Goal: Transaction & Acquisition: Purchase product/service

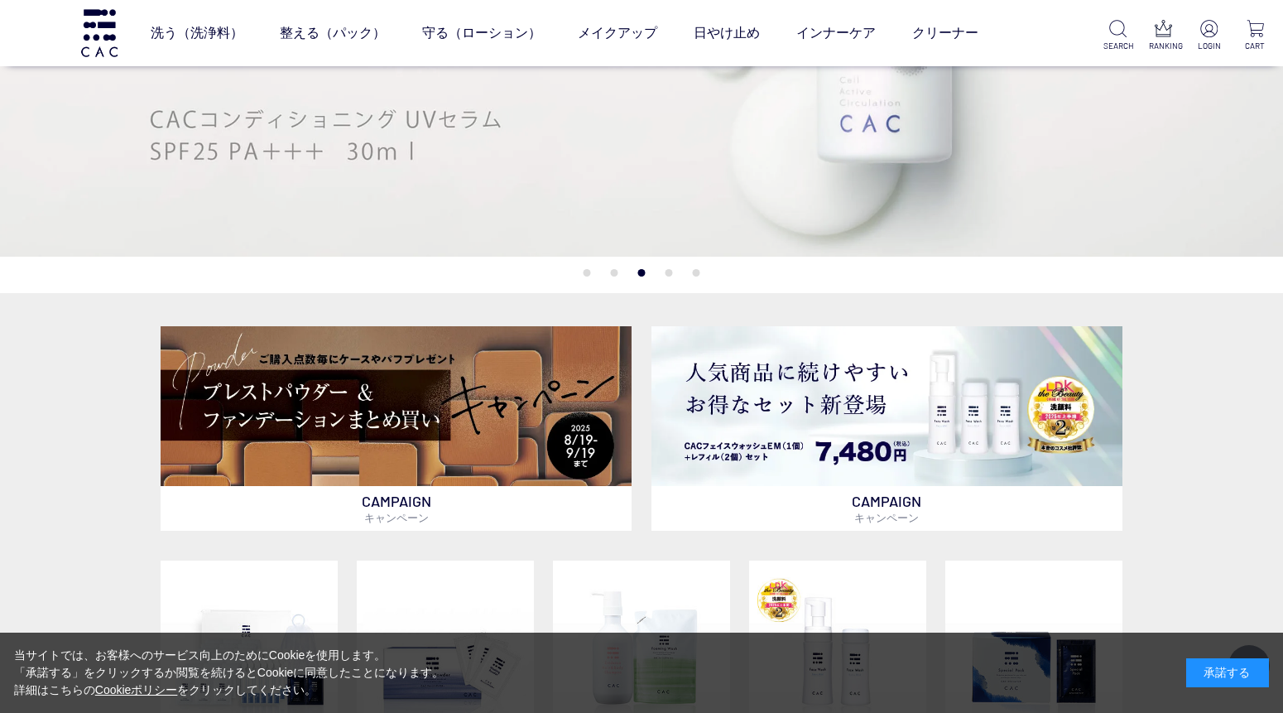
scroll to position [276, 0]
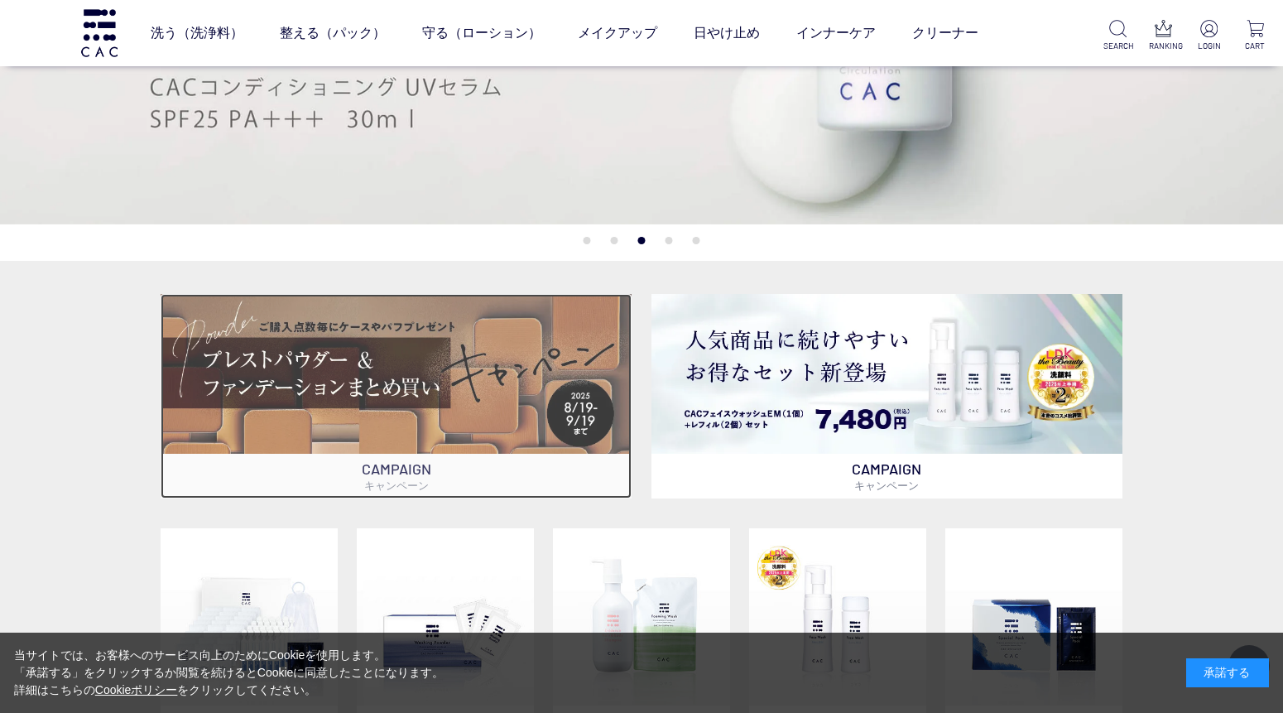
click at [219, 357] on img at bounding box center [397, 374] width 472 height 160
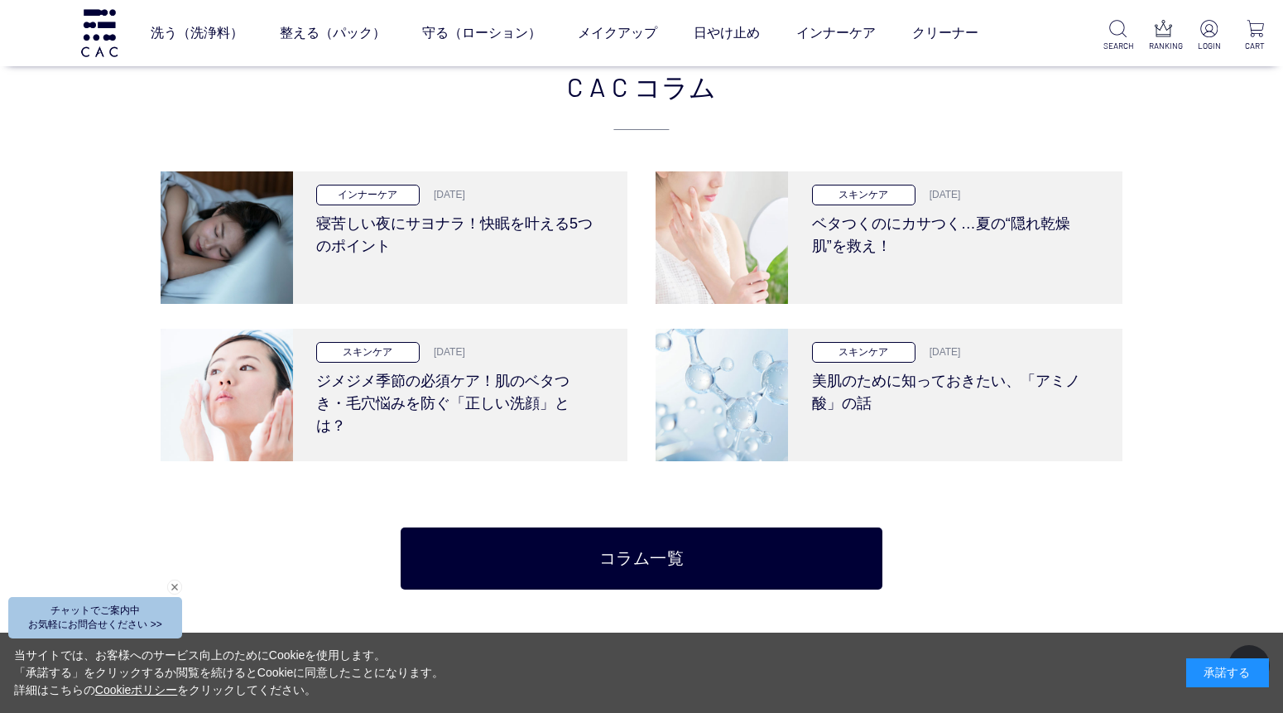
scroll to position [3127, 0]
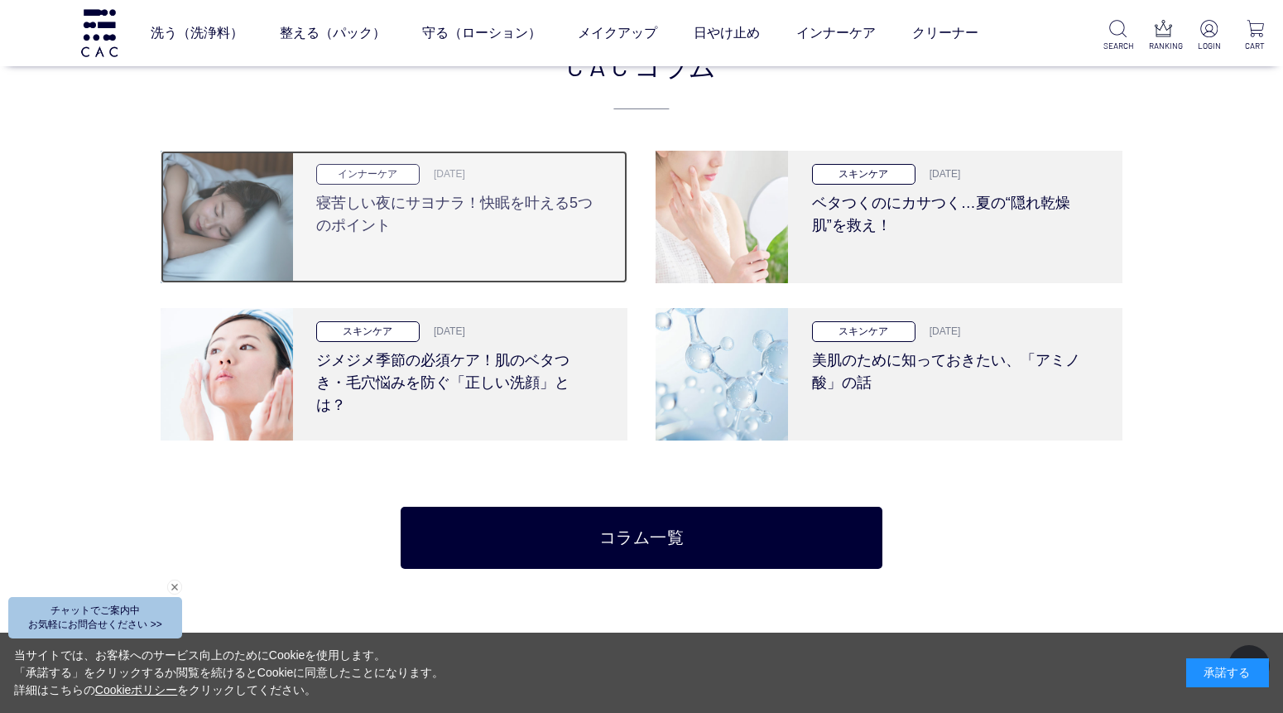
click at [476, 197] on h3 "寝苦しい夜にサヨナラ！快眠を叶える5つのポイント" at bounding box center [456, 211] width 280 height 52
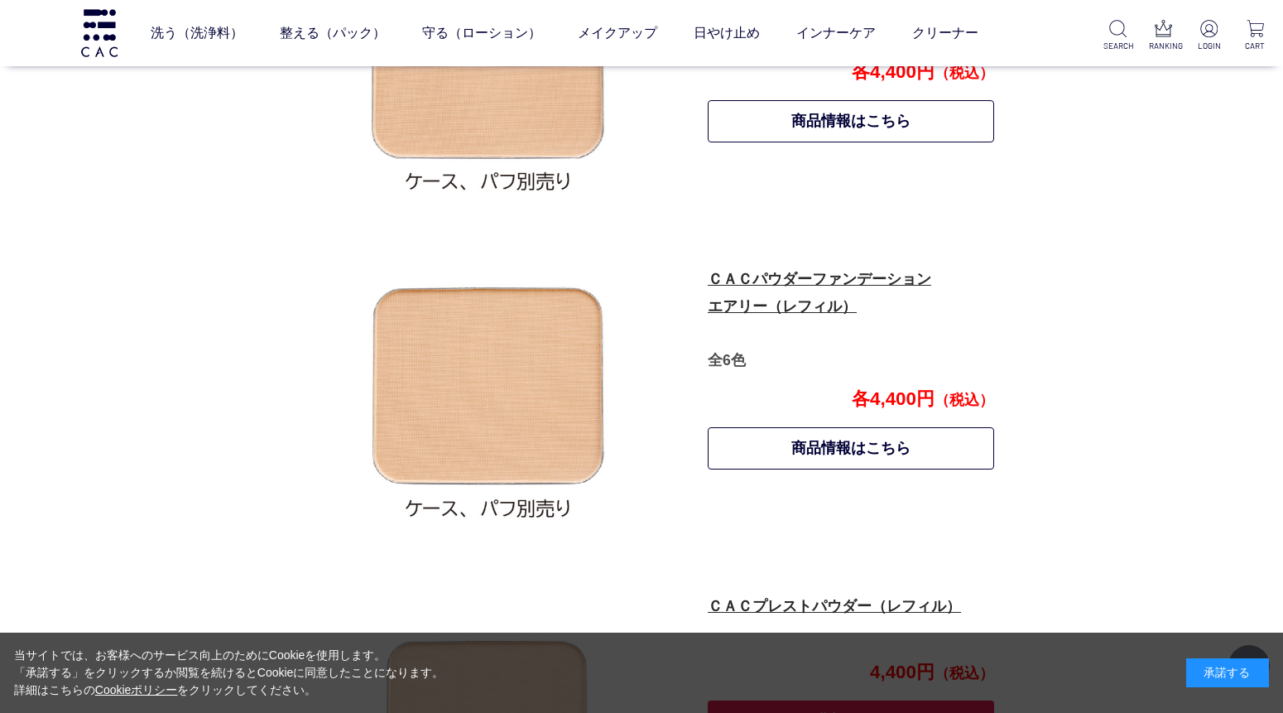
scroll to position [1252, 0]
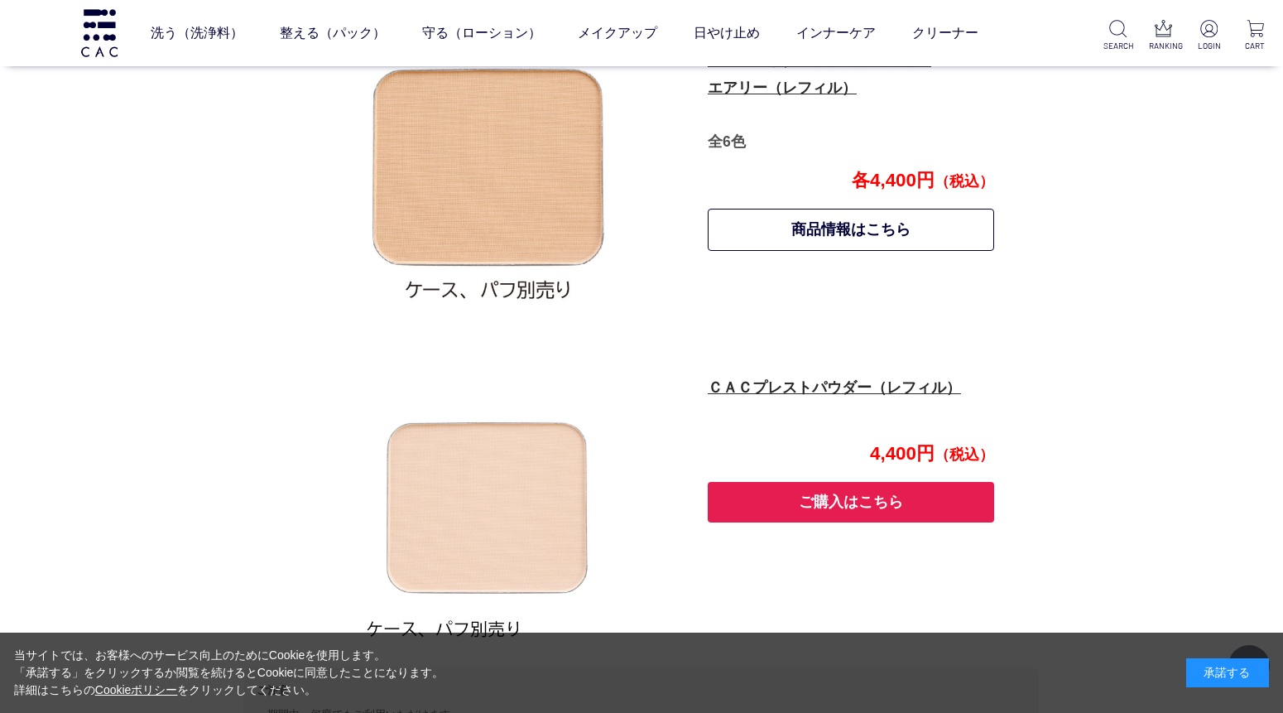
click at [729, 498] on button "ご購入はこちら" at bounding box center [851, 502] width 286 height 41
click at [783, 224] on link "商品情報はこちら" at bounding box center [851, 230] width 286 height 42
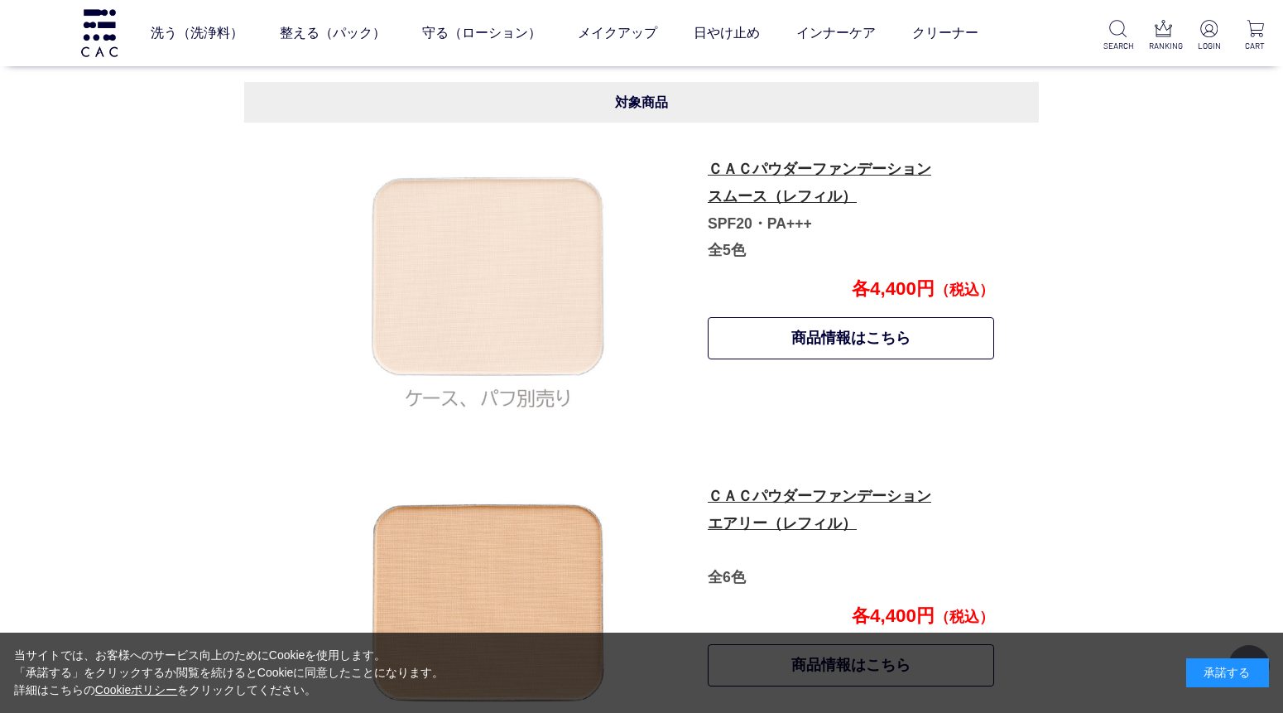
scroll to position [792, 0]
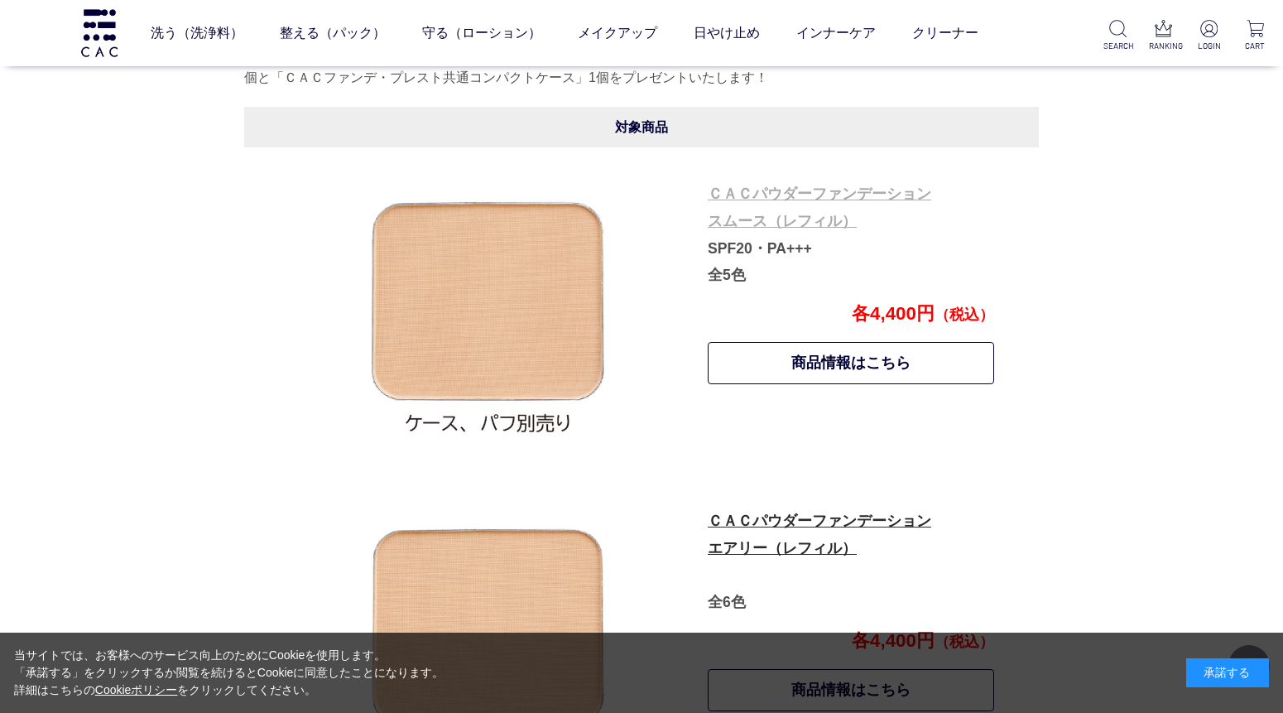
click at [716, 217] on link "ＣＡＣパウダーファンデーション スムース（レフィル）" at bounding box center [820, 207] width 224 height 44
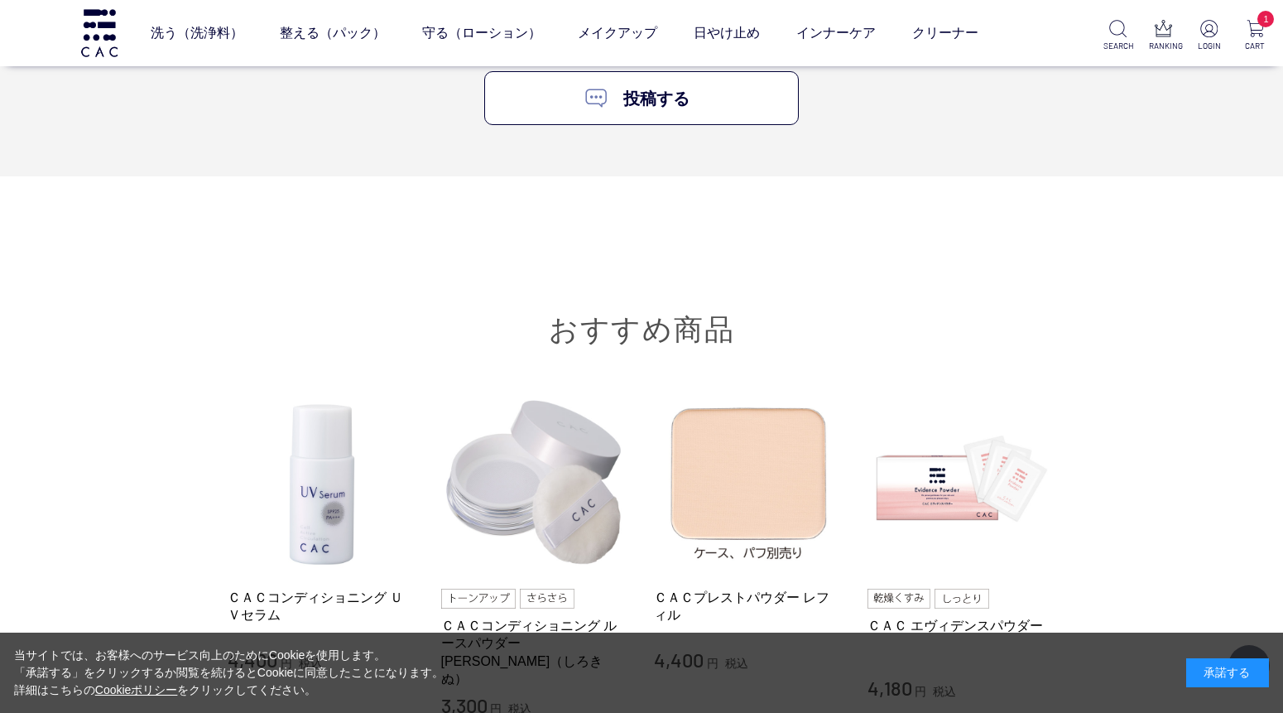
scroll to position [2299, 0]
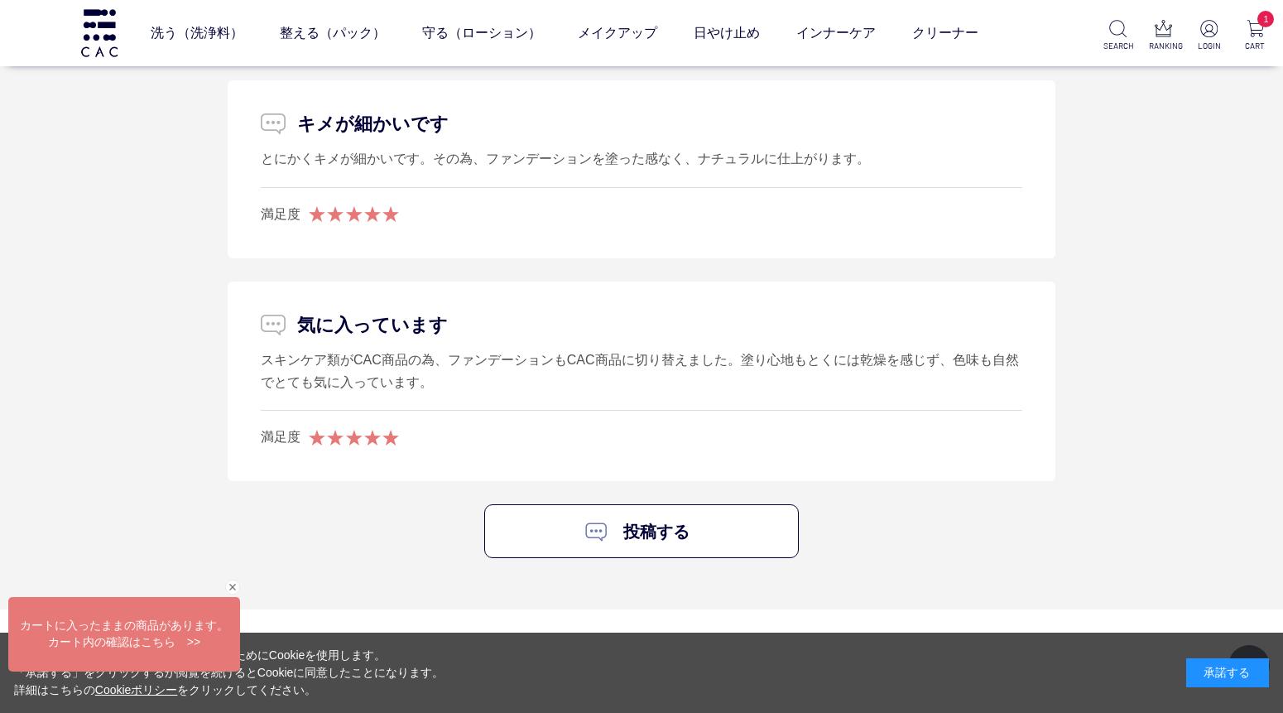
scroll to position [2944, 0]
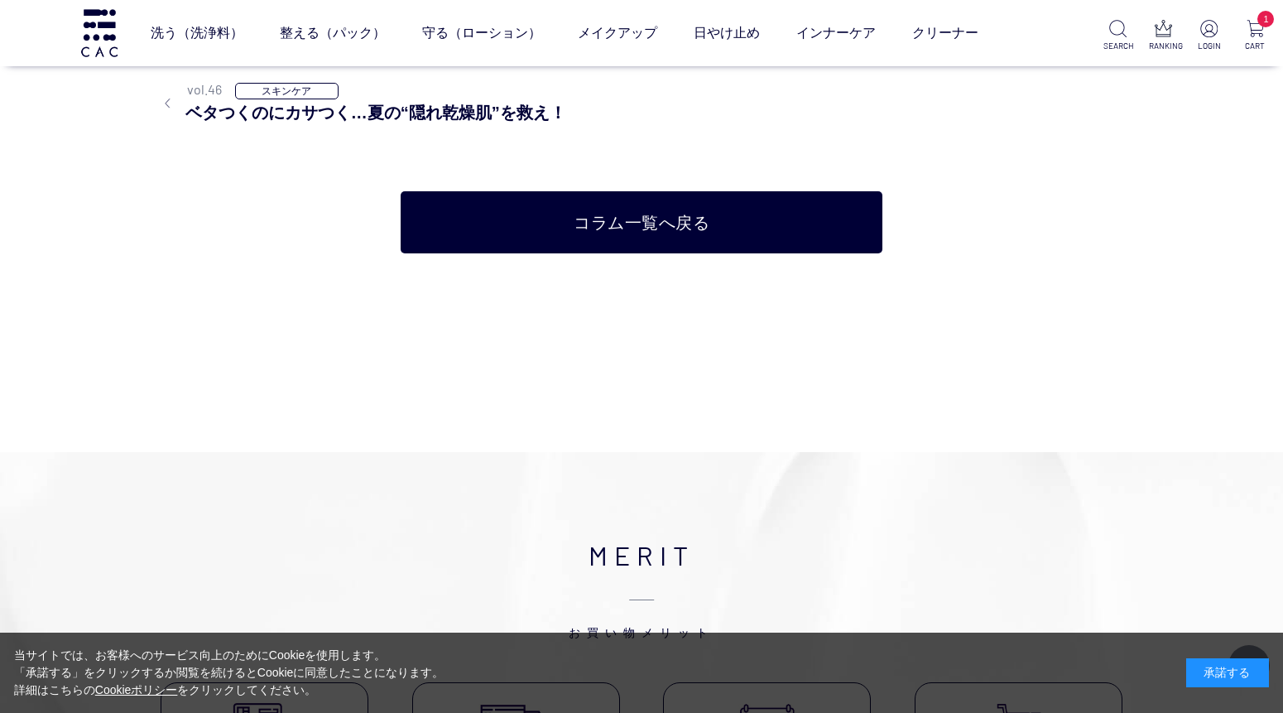
scroll to position [6439, 0]
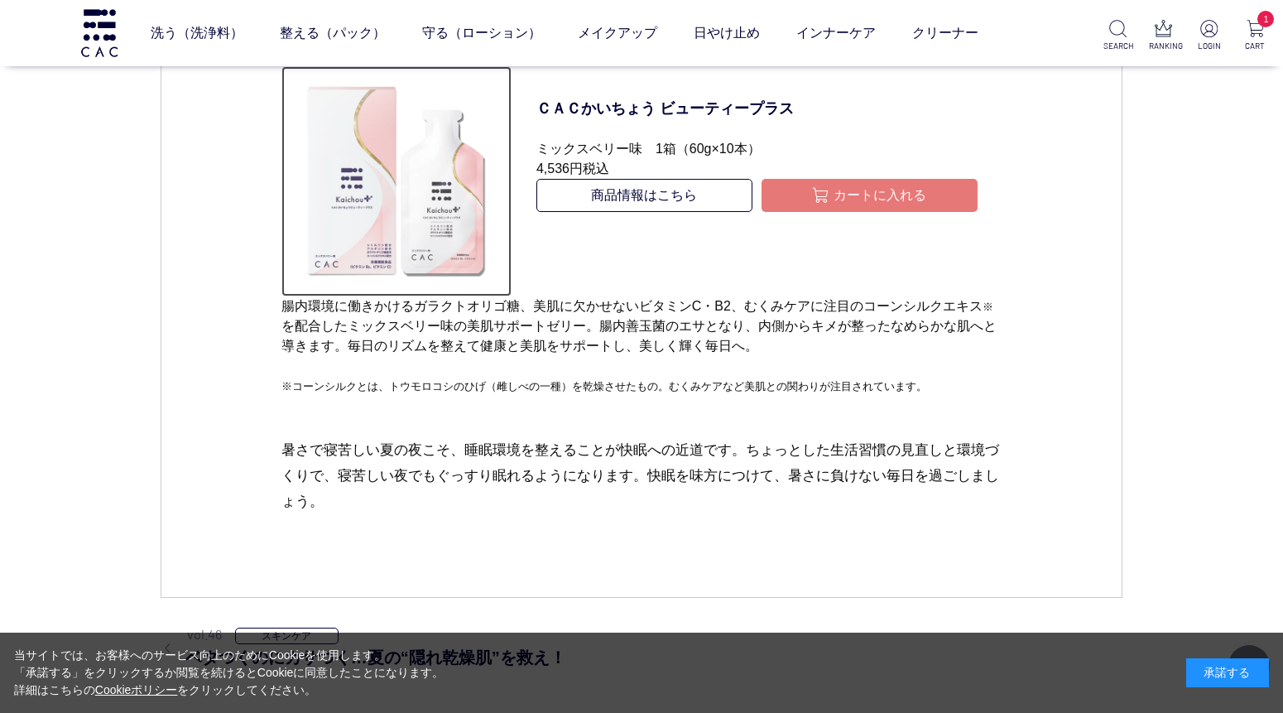
click at [407, 268] on img at bounding box center [397, 181] width 231 height 231
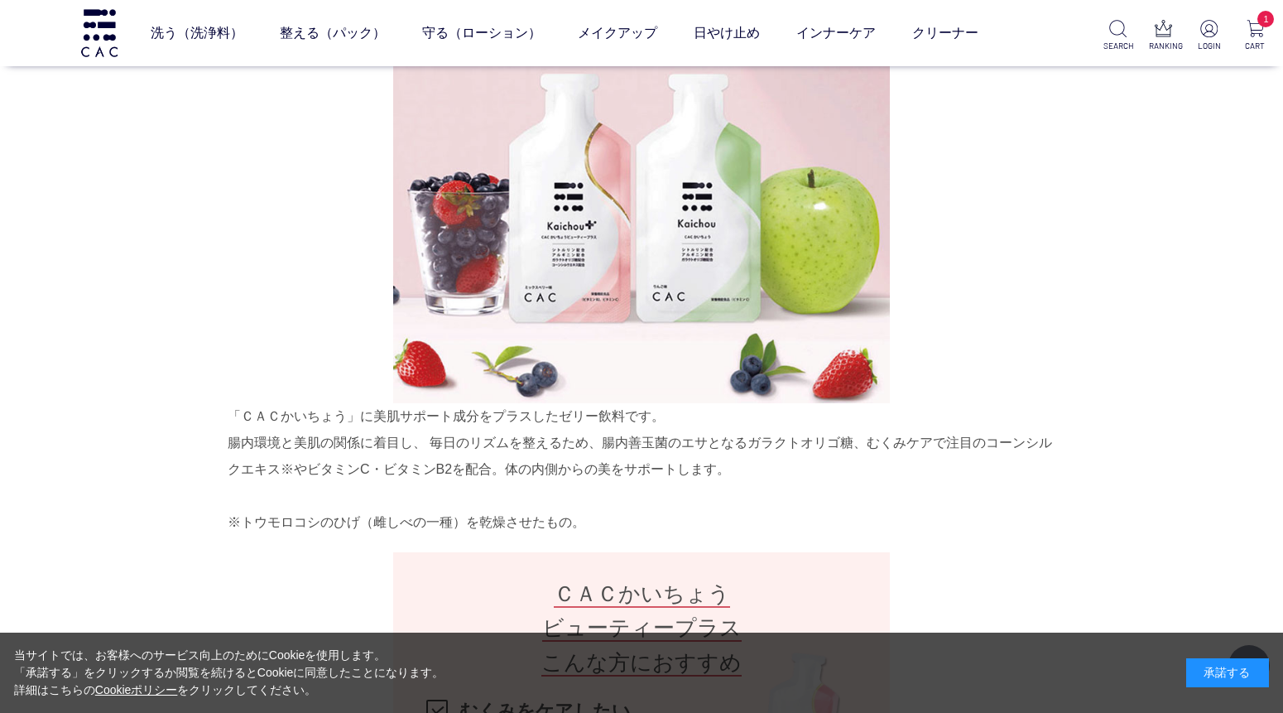
scroll to position [1196, 0]
